Goal: Task Accomplishment & Management: Complete application form

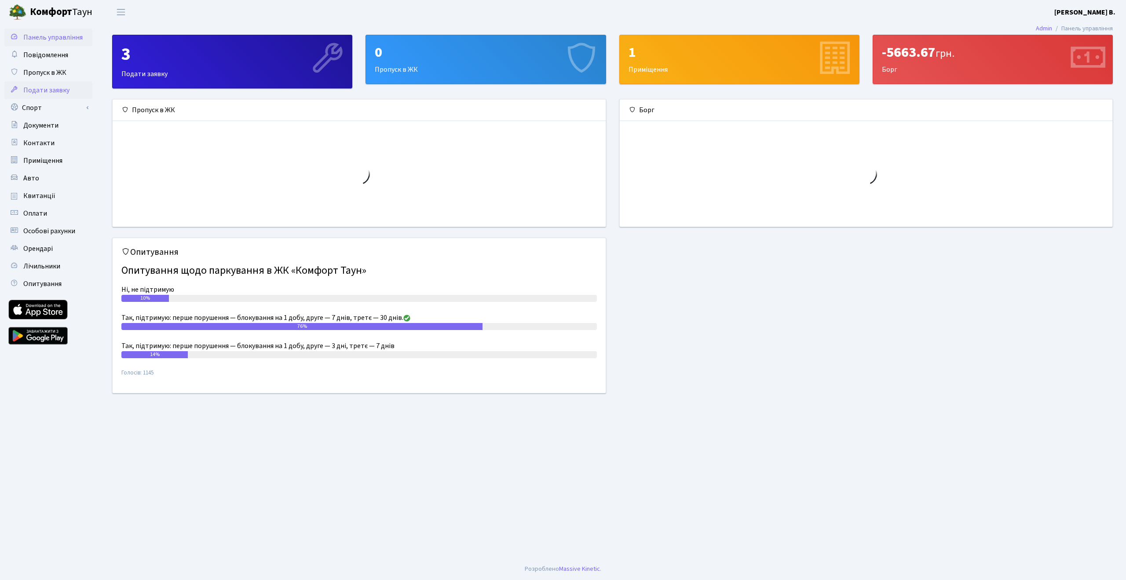
click at [55, 96] on link "Подати заявку" at bounding box center [48, 90] width 88 height 18
click at [373, 55] on div "0 Пропуск в ЖК" at bounding box center [485, 59] width 239 height 48
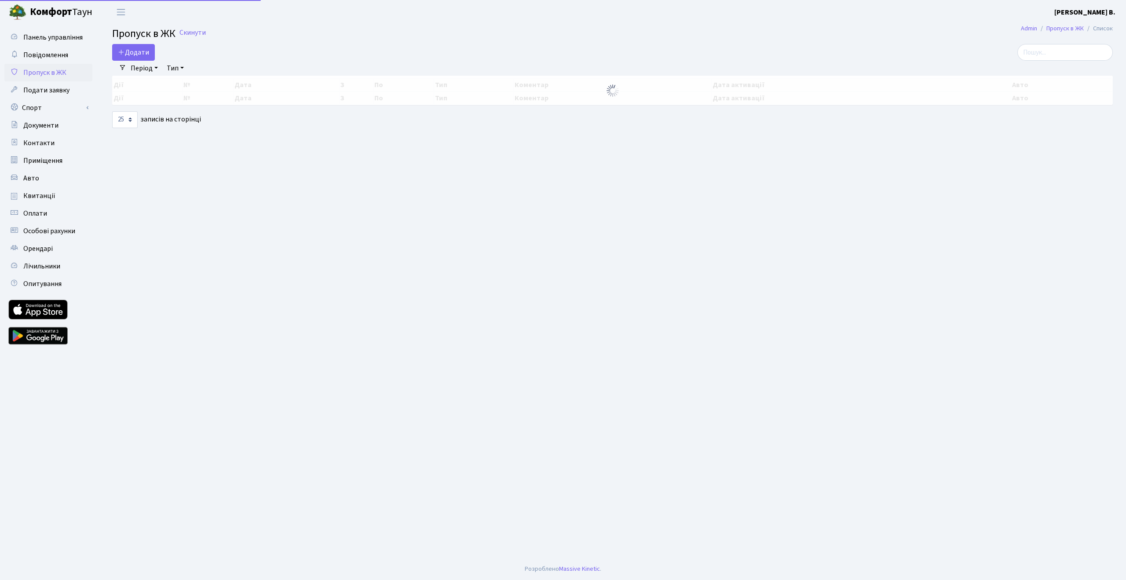
select select "25"
